Goal: Communication & Community: Share content

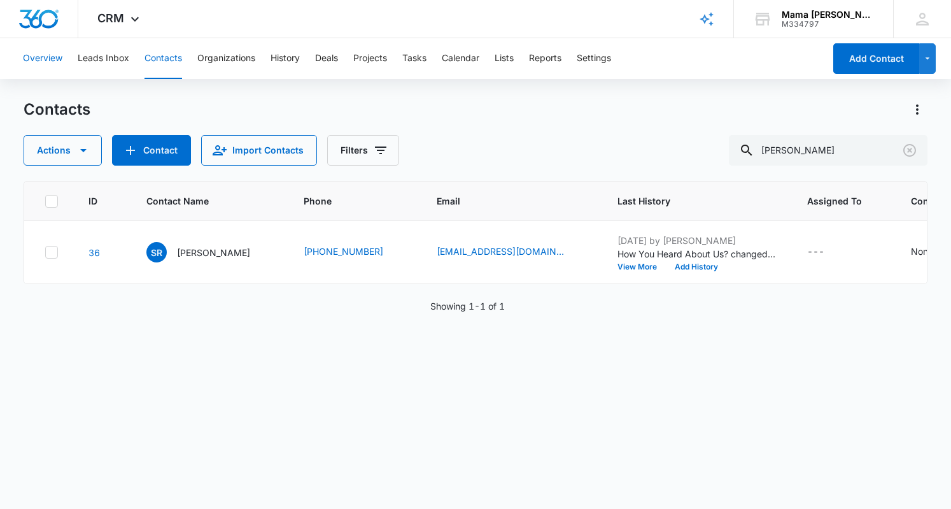
click at [52, 59] on button "Overview" at bounding box center [42, 58] width 39 height 41
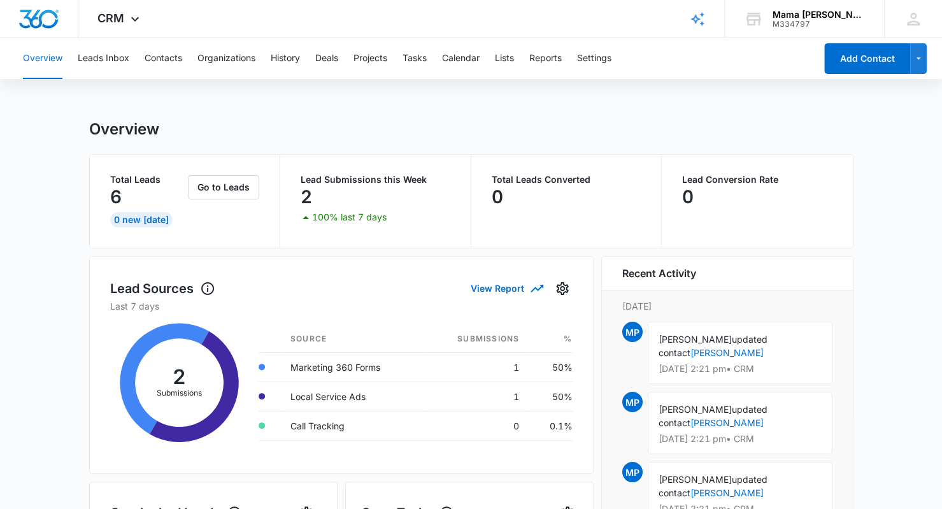
click at [137, 13] on div "CRM Apps Reputation Websites Forms CRM Email Social POS Content Ads Intelligenc…" at bounding box center [119, 19] width 83 height 38
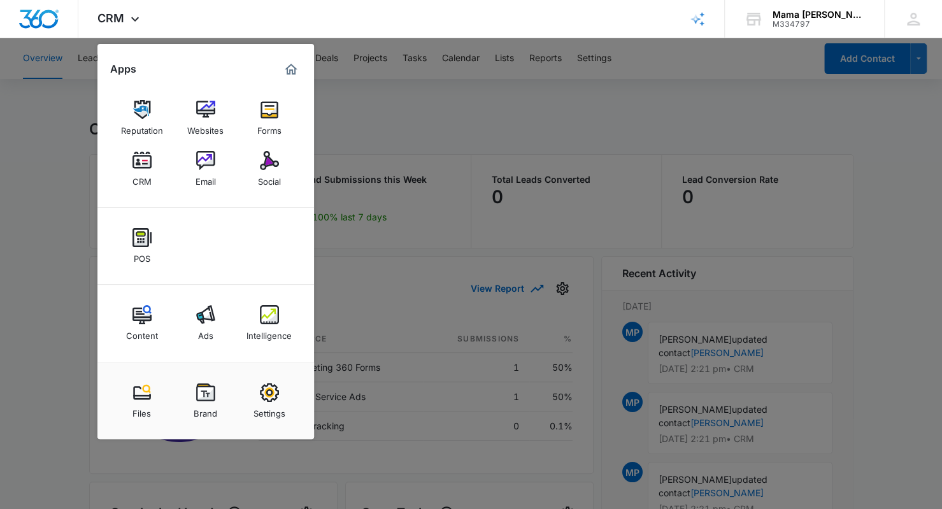
click at [280, 167] on link "Social" at bounding box center [269, 169] width 48 height 48
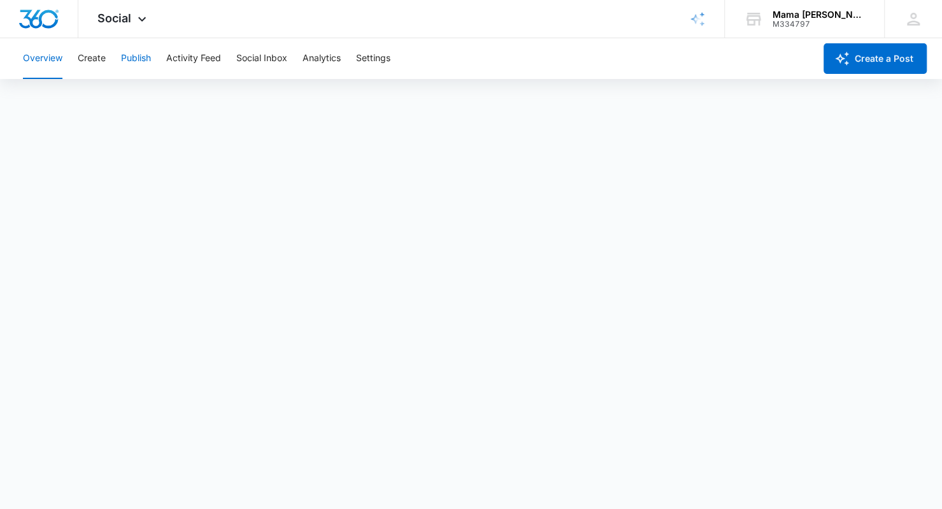
click at [130, 58] on button "Publish" at bounding box center [136, 58] width 30 height 41
click at [88, 59] on button "Create" at bounding box center [92, 58] width 28 height 41
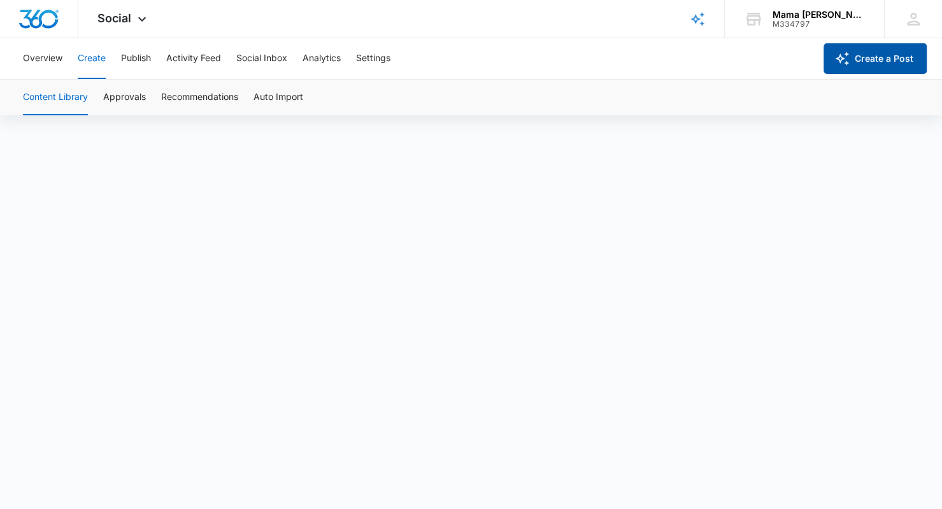
click at [866, 57] on button "Create a Post" at bounding box center [874, 58] width 103 height 31
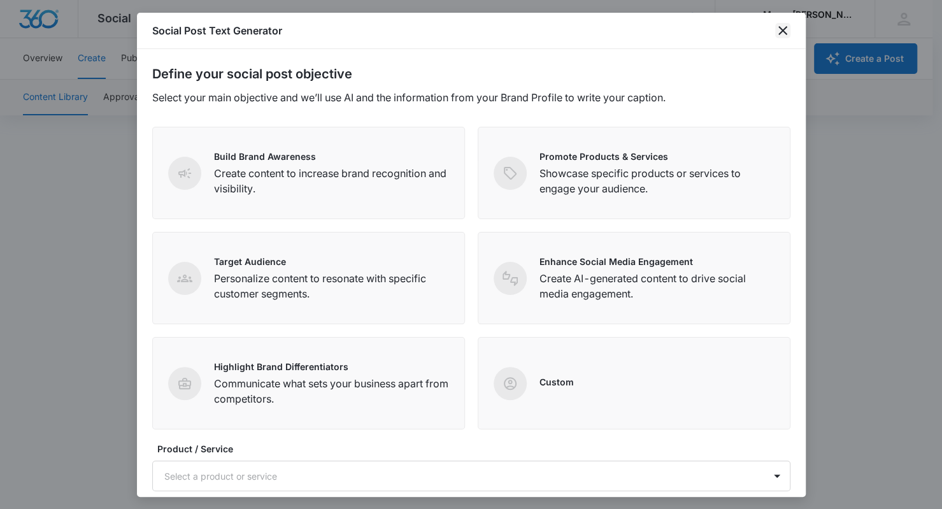
click at [780, 31] on icon "close" at bounding box center [782, 30] width 15 height 15
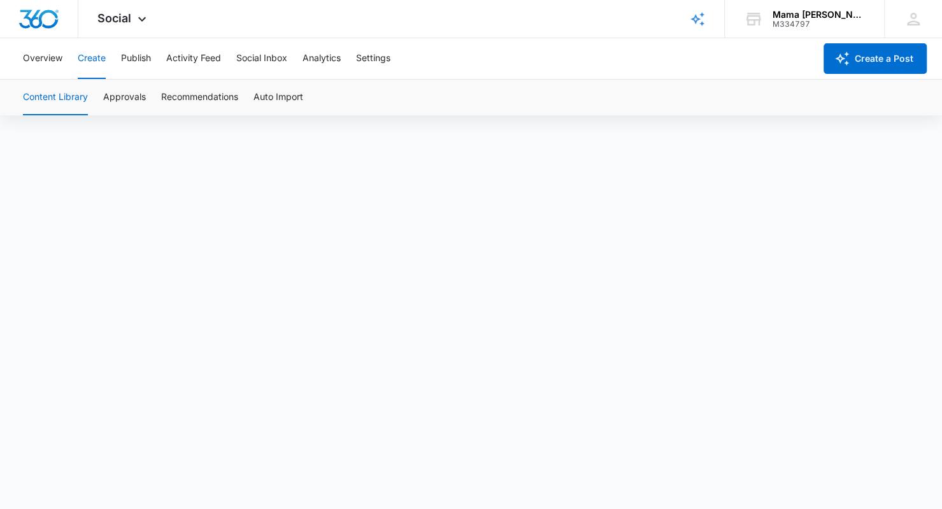
scroll to position [9, 0]
